Goal: Task Accomplishment & Management: Complete application form

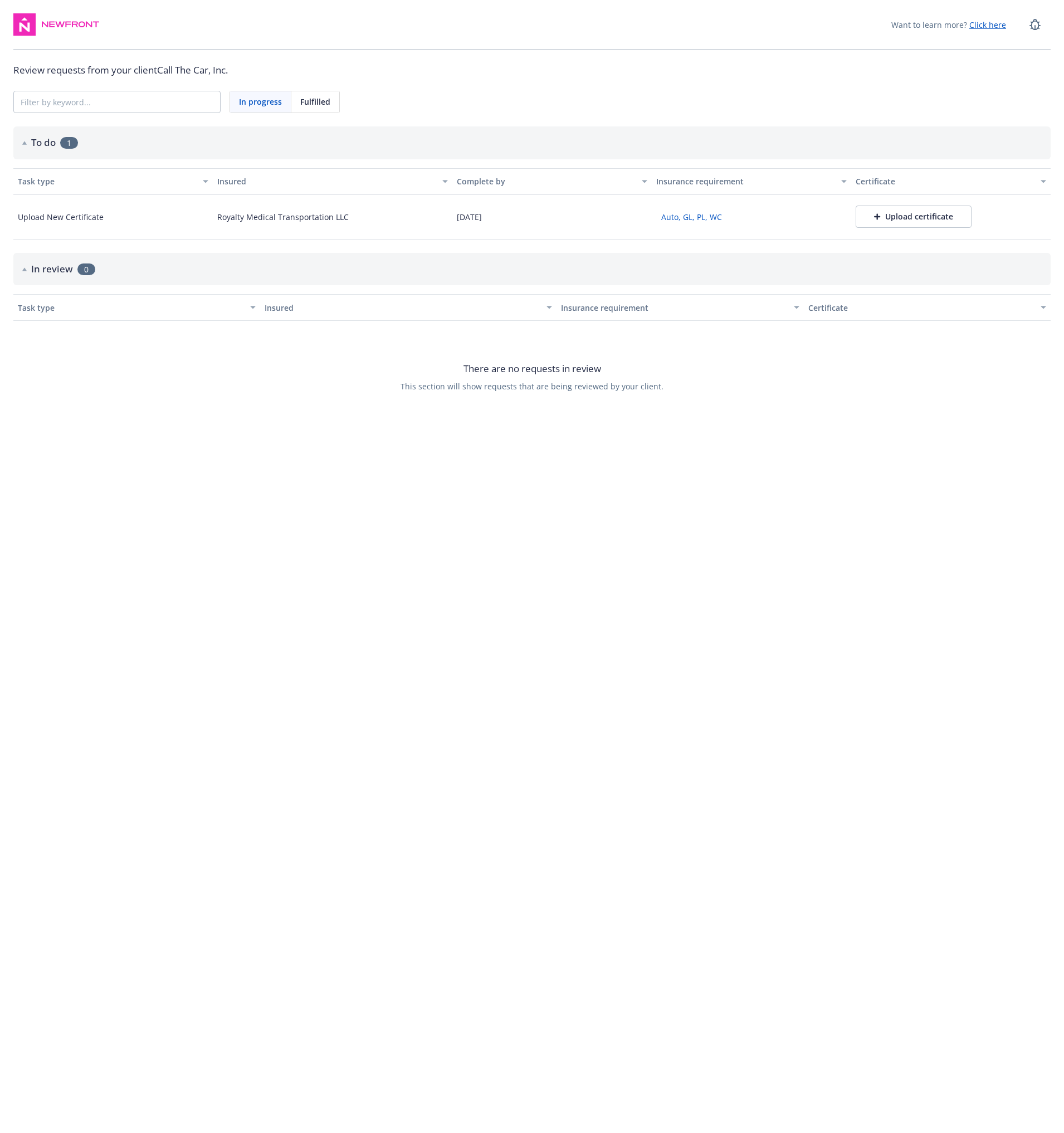
click at [896, 215] on div "Upload certificate" at bounding box center [913, 216] width 79 height 11
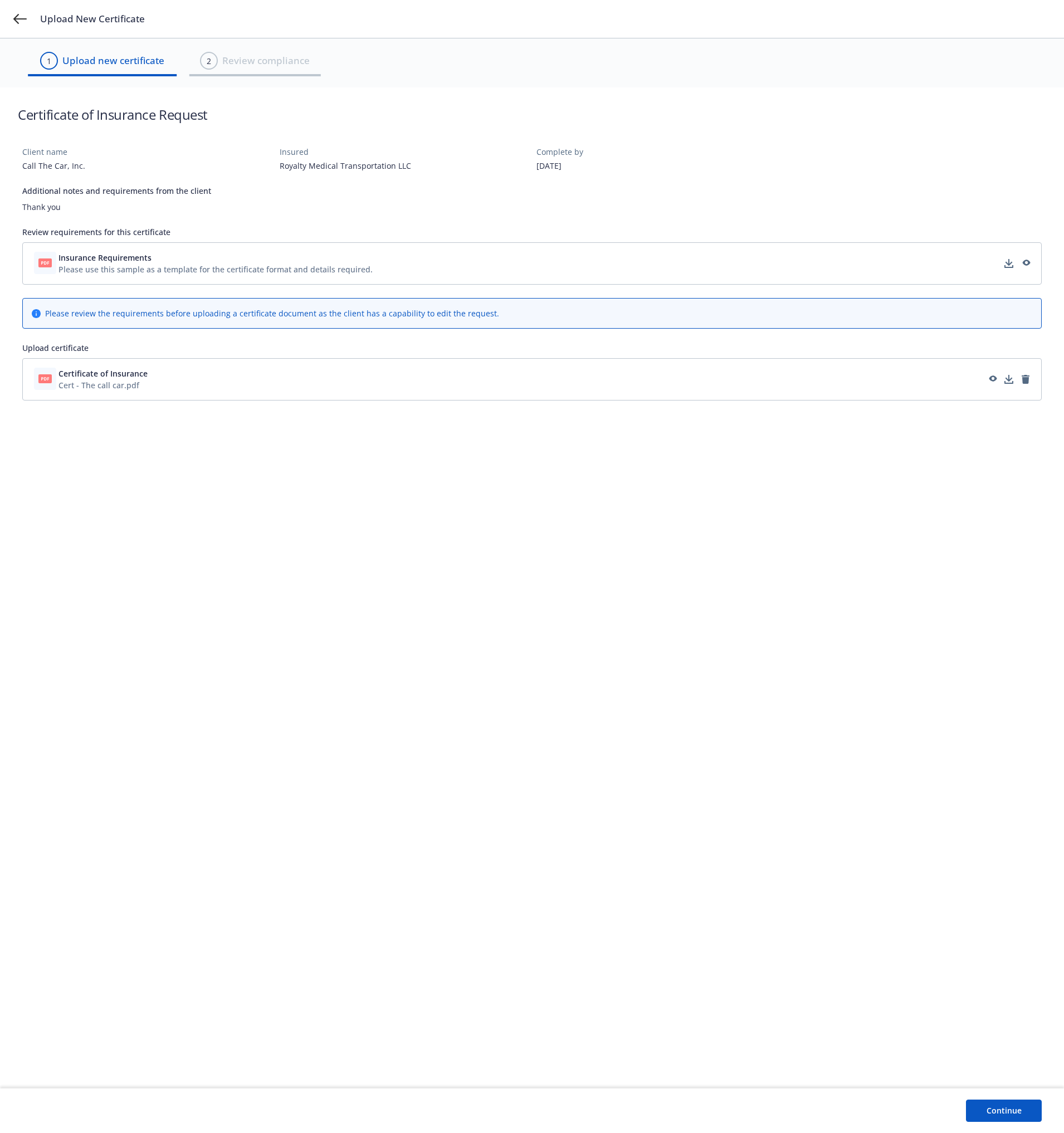
click at [496, 273] on div "Insurance Requirements Please use this sample as a template for the certificate…" at bounding box center [532, 263] width 1005 height 28
click at [1017, 1114] on button "Continue" at bounding box center [1004, 1110] width 76 height 23
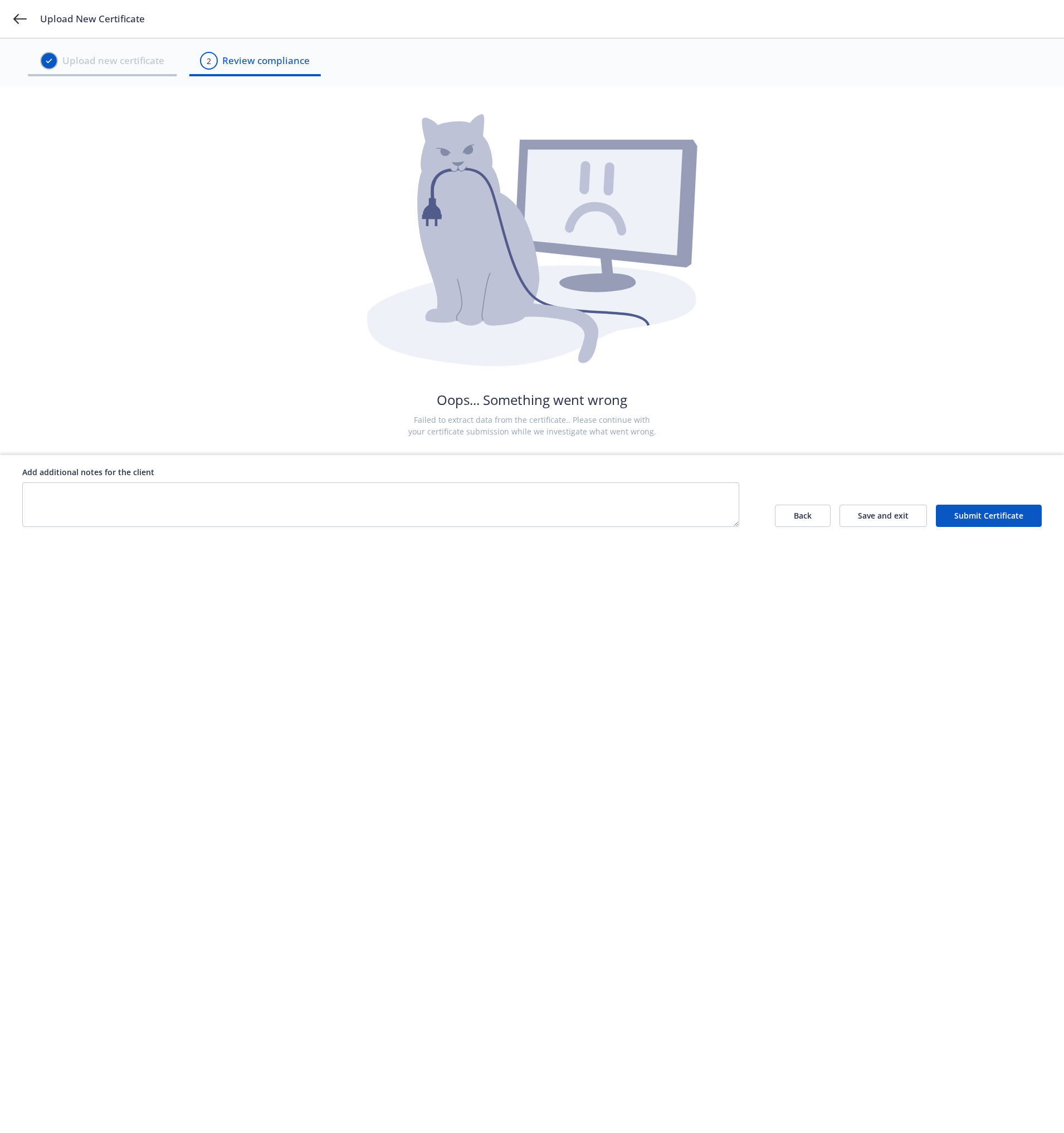
click at [986, 517] on button "Submit Certificate" at bounding box center [989, 516] width 106 height 23
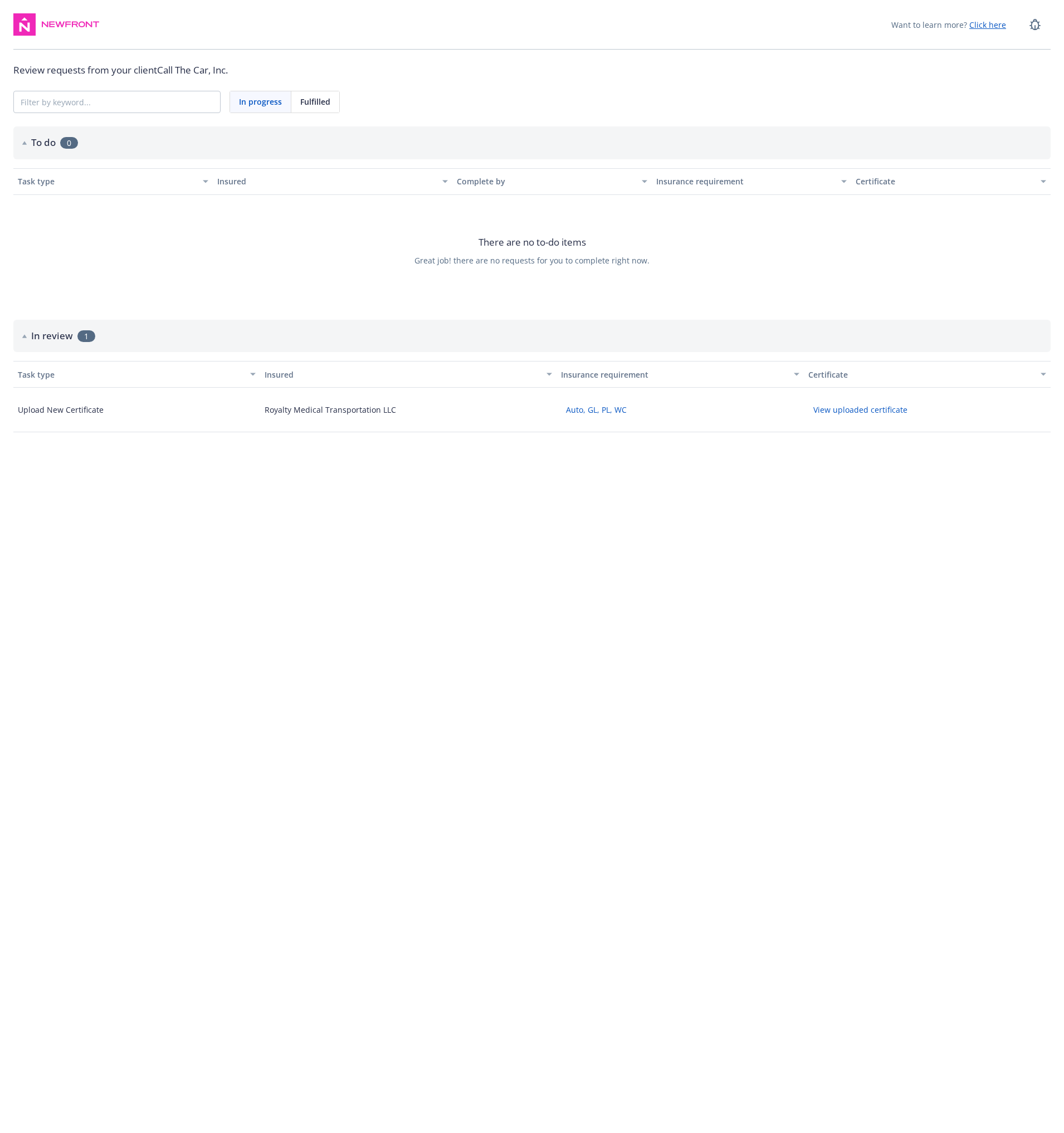
click at [314, 409] on div "Royalty Medical Transportation LLC" at bounding box center [330, 409] width 132 height 12
click at [857, 412] on button "View uploaded certificate" at bounding box center [860, 409] width 104 height 17
click at [275, 455] on html "Want to learn more? Click here Review requests from your client Call The Car, I…" at bounding box center [532, 227] width 1064 height 455
